Goal: Navigation & Orientation: Find specific page/section

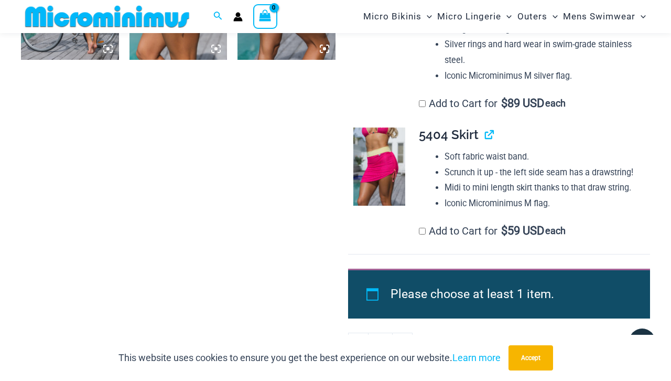
scroll to position [1303, 0]
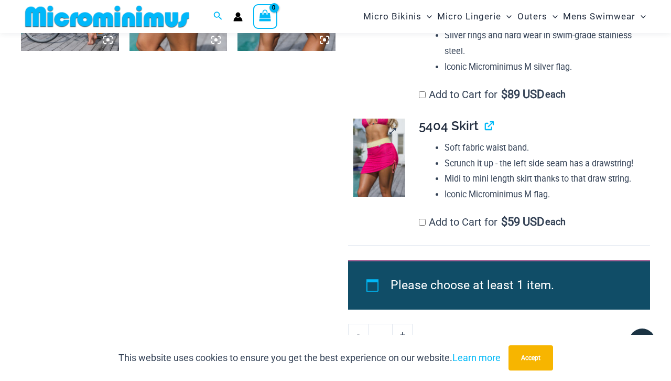
click at [364, 168] on img at bounding box center [379, 157] width 52 height 78
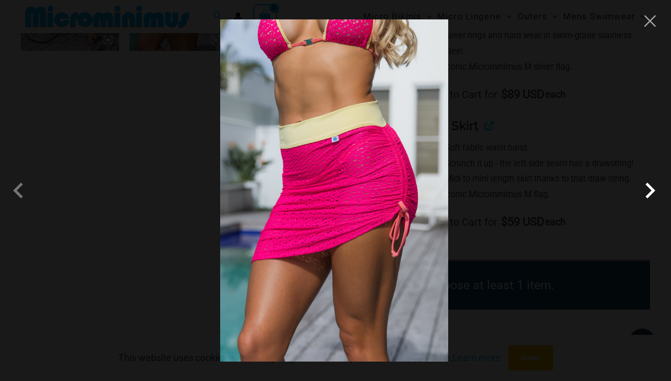
click at [653, 191] on span at bounding box center [649, 190] width 31 height 31
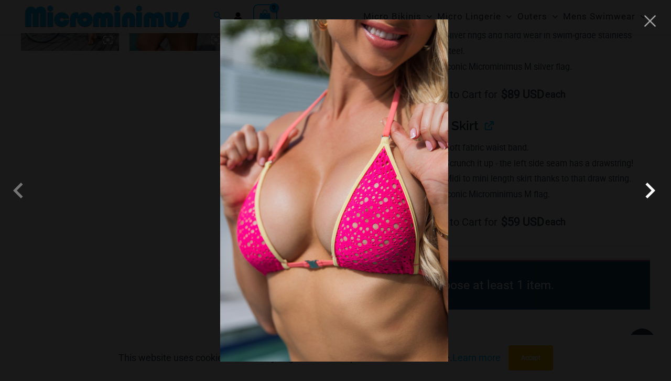
click at [653, 191] on span at bounding box center [649, 190] width 31 height 31
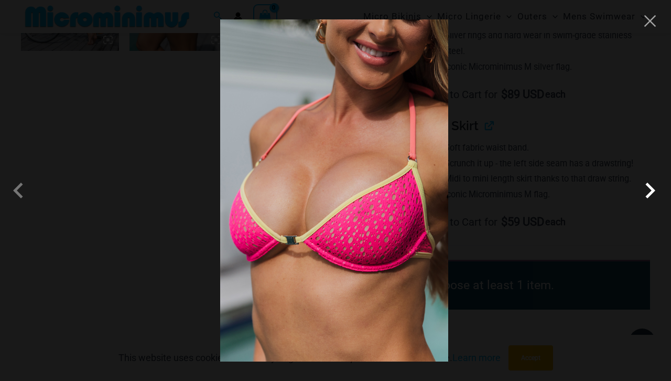
click at [653, 191] on span at bounding box center [649, 190] width 31 height 31
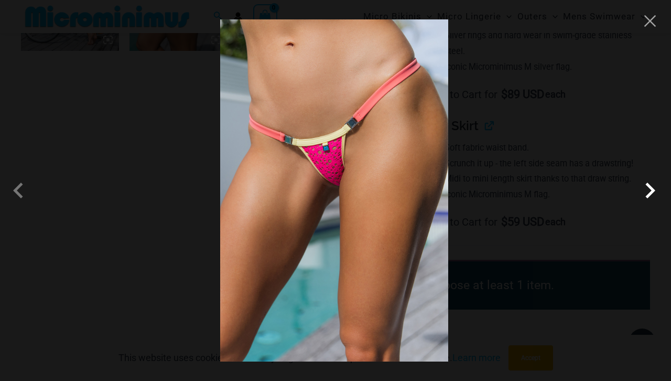
click at [653, 191] on span at bounding box center [649, 190] width 31 height 31
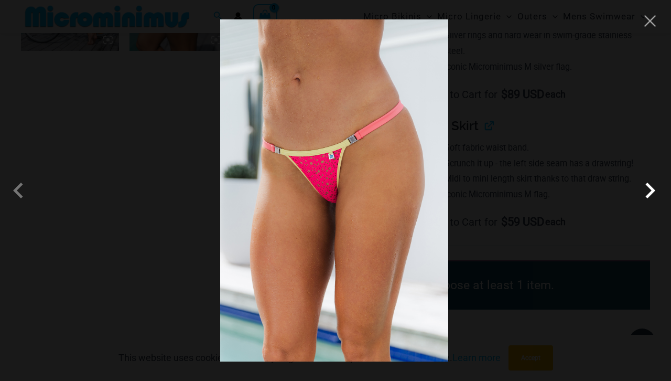
click at [653, 191] on span at bounding box center [649, 190] width 31 height 31
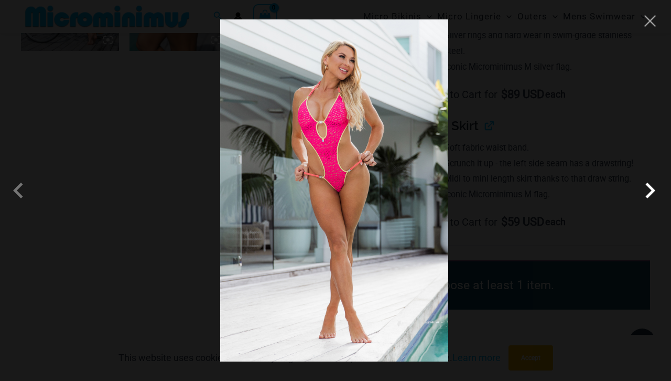
click at [653, 191] on span at bounding box center [649, 190] width 31 height 31
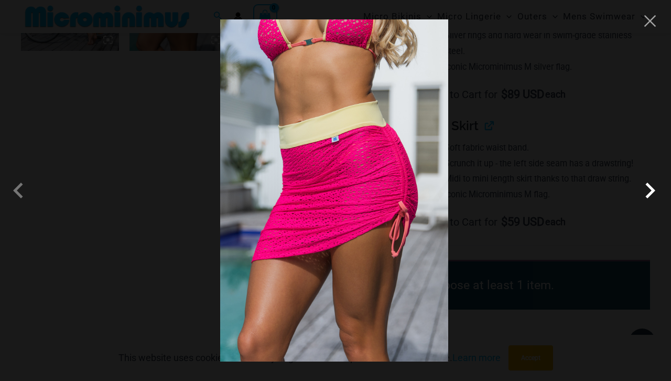
click at [653, 191] on span at bounding box center [649, 190] width 31 height 31
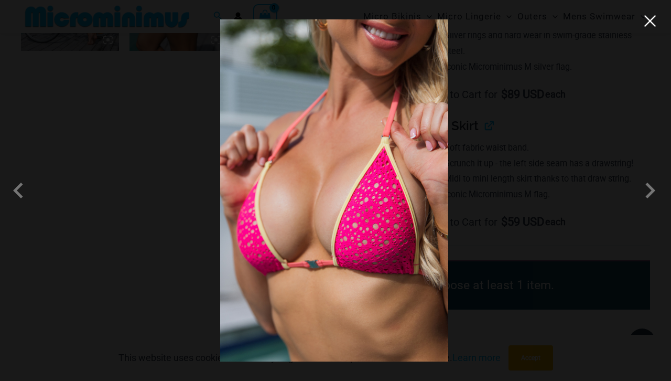
click at [647, 18] on button "Close" at bounding box center [650, 21] width 16 height 16
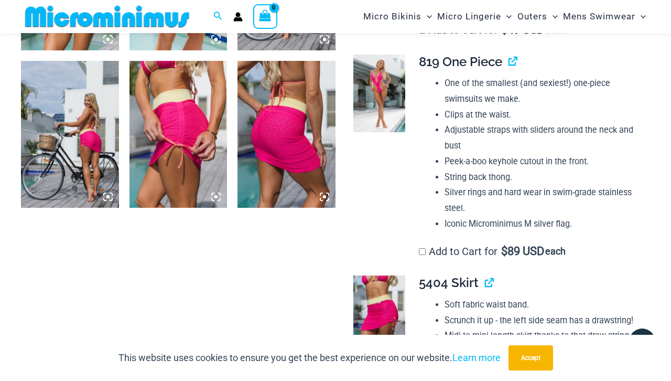
scroll to position [1145, 0]
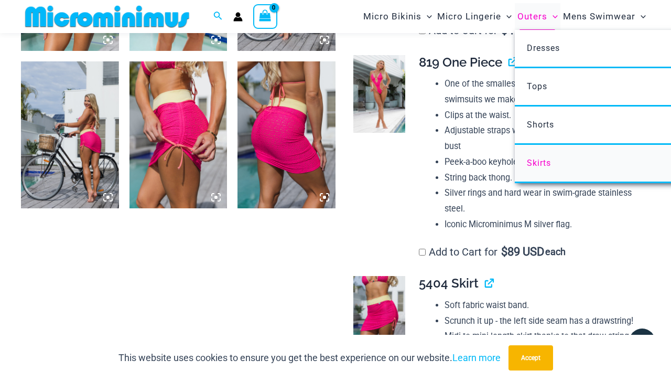
click at [551, 162] on span "Skirts" at bounding box center [539, 163] width 24 height 10
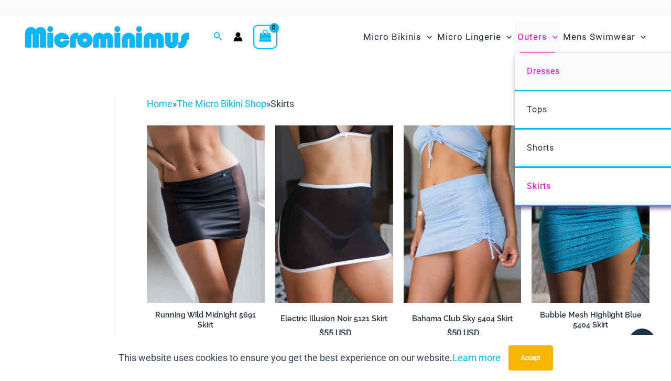
click at [540, 68] on span "Dresses" at bounding box center [543, 71] width 33 height 10
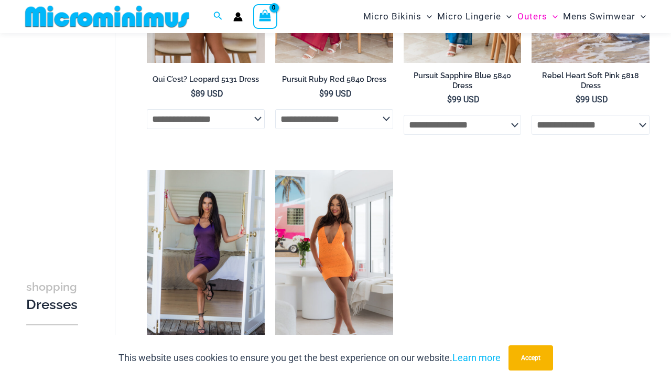
scroll to position [516, 0]
